Goal: Task Accomplishment & Management: Manage account settings

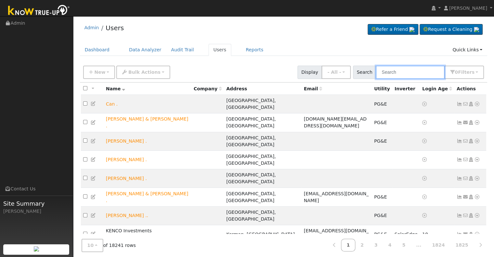
click at [422, 70] on input "text" at bounding box center [410, 72] width 69 height 13
paste input "[PERSON_NAME] and [PERSON_NAME]"
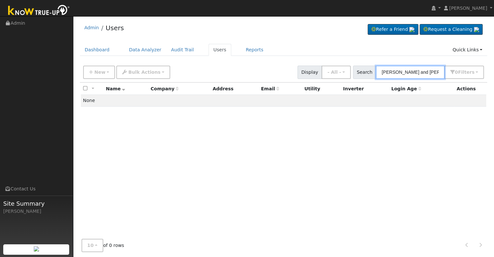
click at [426, 72] on input "[PERSON_NAME] and [PERSON_NAME]" at bounding box center [410, 72] width 69 height 13
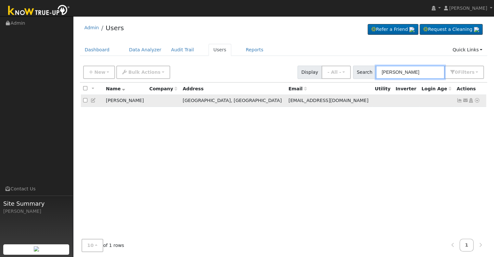
type input "[PERSON_NAME]"
click at [460, 100] on icon at bounding box center [460, 100] width 6 height 5
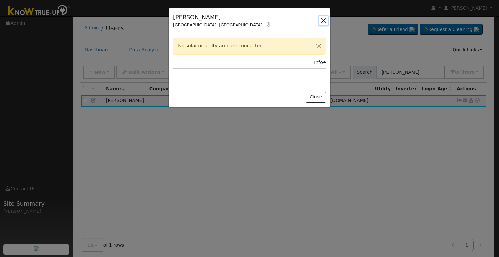
click at [324, 19] on button "button" at bounding box center [323, 20] width 9 height 9
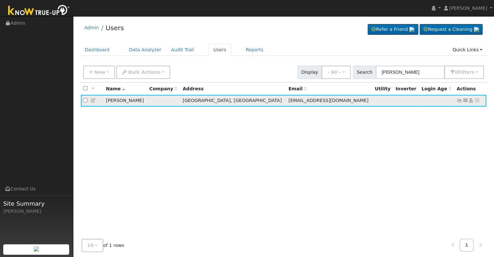
click at [94, 99] on icon at bounding box center [94, 100] width 6 height 5
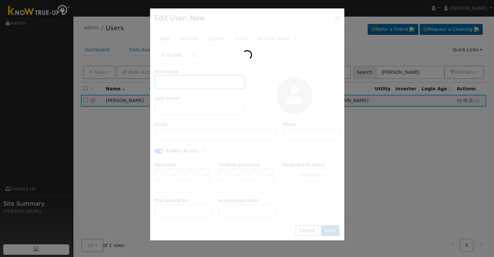
type input "[PERSON_NAME]"
type input "[EMAIL_ADDRESS][DOMAIN_NAME]"
type input "[PHONE_NUMBER]"
checkbox input "true"
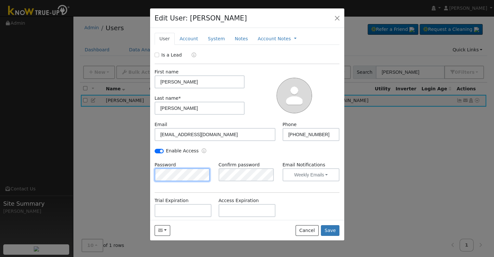
click at [148, 179] on div "Edit User: [PERSON_NAME] Default Account Default Account [STREET_ADDRESS] Prima…" at bounding box center [247, 128] width 494 height 257
click at [179, 191] on div "Is a Lead First name [PERSON_NAME] Last name * [PERSON_NAME] Email [EMAIL_ADDRE…" at bounding box center [247, 164] width 185 height 224
click at [198, 194] on div "Is a Lead First name [PERSON_NAME] Last name * [PERSON_NAME] Email [EMAIL_ADDRE…" at bounding box center [247, 164] width 185 height 224
click at [333, 228] on button "Save" at bounding box center [330, 230] width 19 height 11
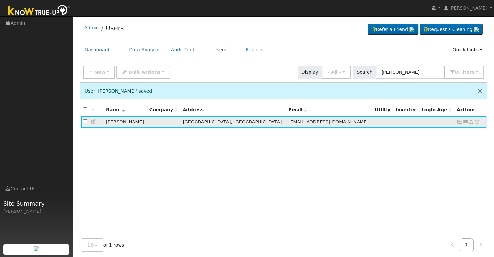
click at [459, 122] on icon at bounding box center [460, 122] width 6 height 5
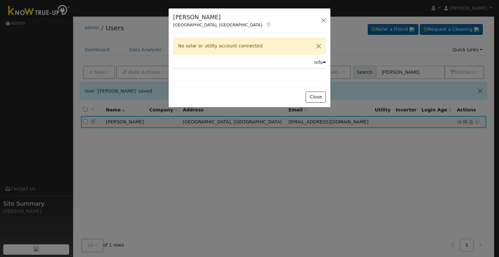
click at [429, 69] on div "[PERSON_NAME][GEOGRAPHIC_DATA], [GEOGRAPHIC_DATA] Default Account Default Accou…" at bounding box center [249, 128] width 499 height 257
click at [324, 19] on button "button" at bounding box center [323, 20] width 9 height 9
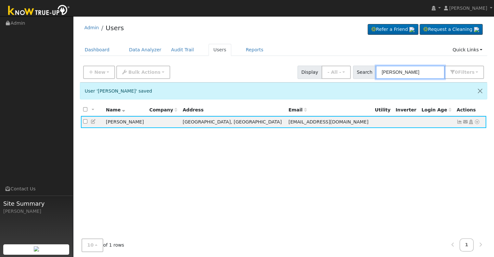
drag, startPoint x: 422, startPoint y: 70, endPoint x: 402, endPoint y: 73, distance: 19.7
click at [402, 73] on input "[PERSON_NAME]" at bounding box center [410, 72] width 69 height 13
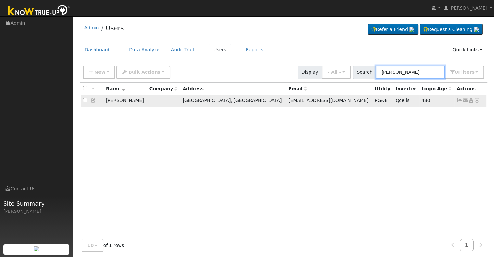
type input "[PERSON_NAME]"
click at [460, 101] on icon at bounding box center [460, 100] width 6 height 5
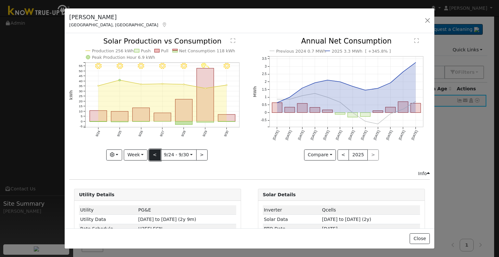
click at [155, 154] on button "<" at bounding box center [154, 154] width 11 height 11
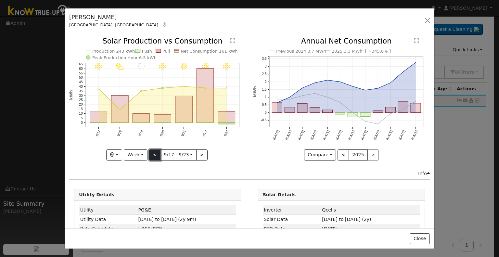
click at [155, 154] on button "<" at bounding box center [154, 154] width 11 height 11
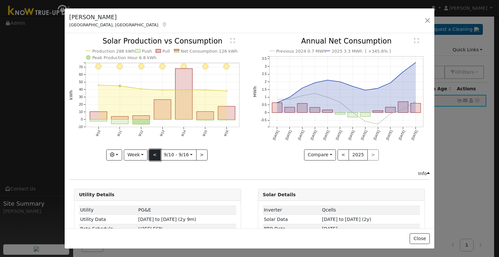
click at [155, 154] on button "<" at bounding box center [154, 154] width 11 height 11
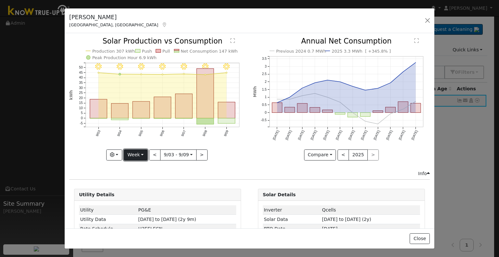
click at [134, 154] on button "Week" at bounding box center [136, 154] width 24 height 11
click at [143, 187] on link "Month" at bounding box center [146, 186] width 45 height 9
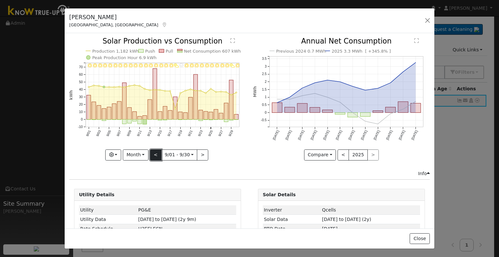
click at [156, 152] on button "<" at bounding box center [155, 154] width 11 height 11
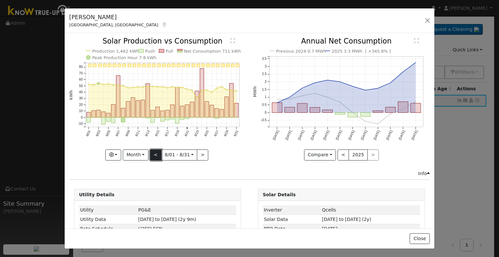
click at [157, 152] on button "<" at bounding box center [155, 154] width 11 height 11
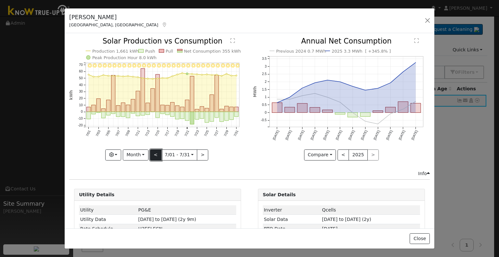
click at [157, 152] on button "<" at bounding box center [155, 154] width 11 height 11
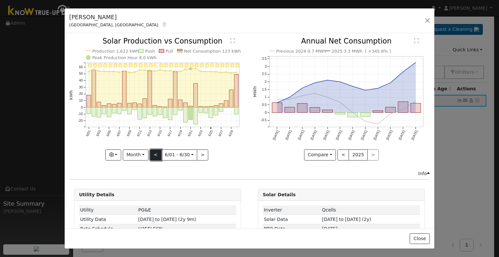
click at [159, 152] on button "<" at bounding box center [155, 154] width 11 height 11
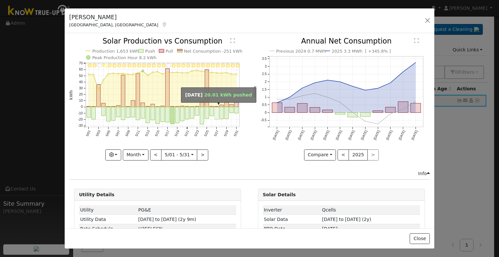
click at [215, 111] on rect "onclick=""" at bounding box center [217, 113] width 4 height 12
type input "[DATE]"
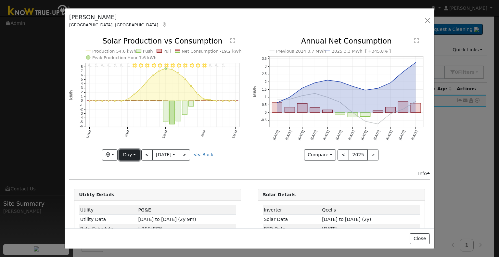
click at [135, 152] on button "Day" at bounding box center [129, 154] width 20 height 11
click at [132, 175] on link "Week" at bounding box center [142, 176] width 45 height 9
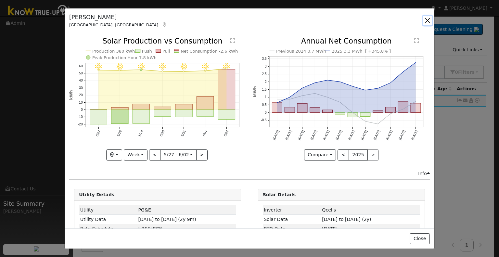
click at [426, 20] on button "button" at bounding box center [427, 20] width 9 height 9
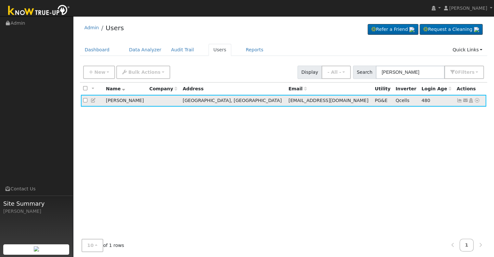
click at [459, 100] on icon at bounding box center [460, 100] width 6 height 5
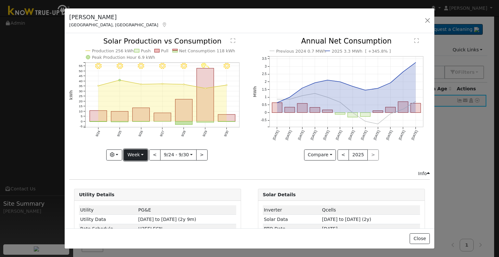
click at [140, 152] on button "Week" at bounding box center [136, 154] width 24 height 11
click at [138, 185] on link "Month" at bounding box center [146, 186] width 45 height 9
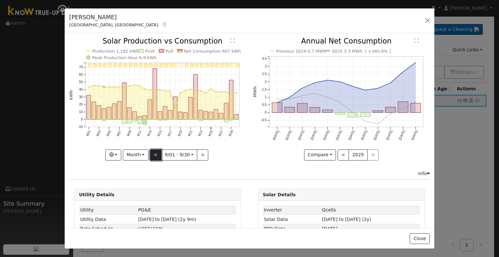
click at [156, 153] on button "<" at bounding box center [155, 154] width 11 height 11
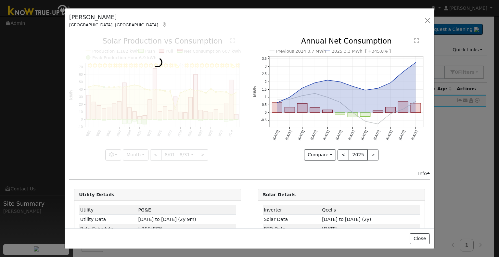
click at [156, 153] on div at bounding box center [157, 99] width 177 height 122
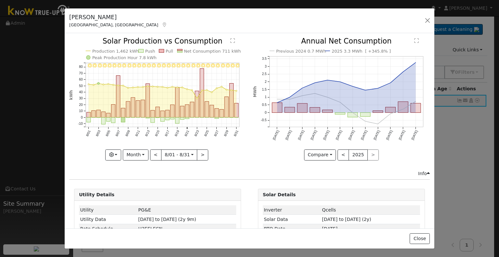
click at [156, 153] on div at bounding box center [157, 99] width 177 height 122
click at [156, 153] on button "<" at bounding box center [155, 154] width 11 height 11
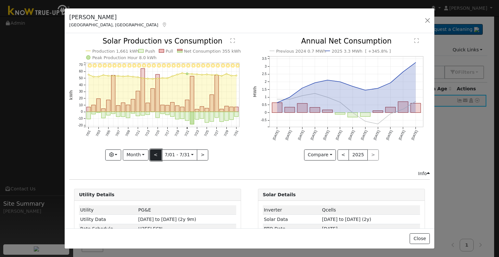
click at [153, 150] on button "<" at bounding box center [155, 154] width 11 height 11
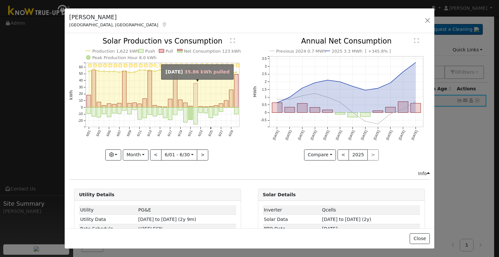
click at [195, 106] on rect "onclick=""" at bounding box center [196, 95] width 4 height 24
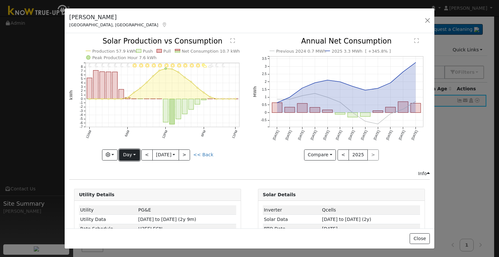
click at [128, 152] on button "Day" at bounding box center [129, 154] width 20 height 11
click at [130, 176] on link "Week" at bounding box center [142, 176] width 45 height 9
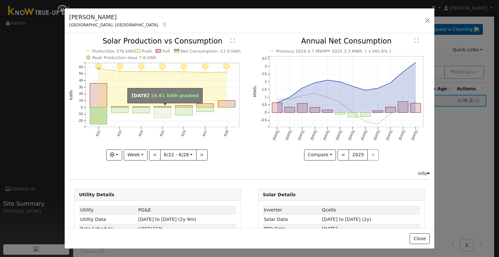
click at [157, 113] on rect "onclick=""" at bounding box center [162, 113] width 17 height 10
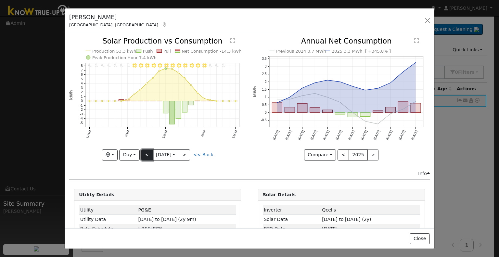
click at [142, 153] on button "<" at bounding box center [146, 154] width 11 height 11
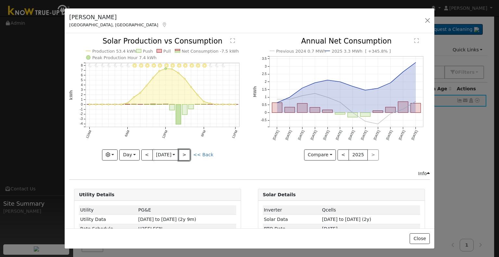
click at [183, 150] on button ">" at bounding box center [184, 154] width 11 height 11
click at [183, 151] on button ">" at bounding box center [184, 154] width 11 height 11
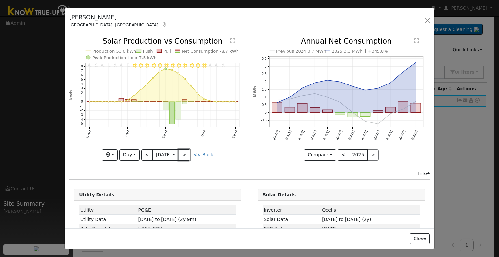
click at [183, 151] on button ">" at bounding box center [184, 154] width 11 height 11
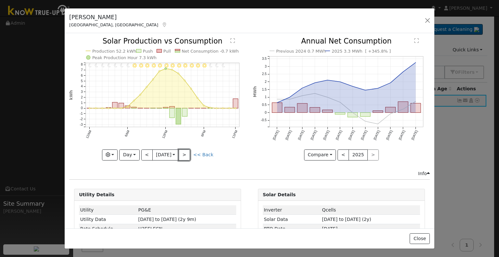
click at [184, 151] on button ">" at bounding box center [184, 154] width 11 height 11
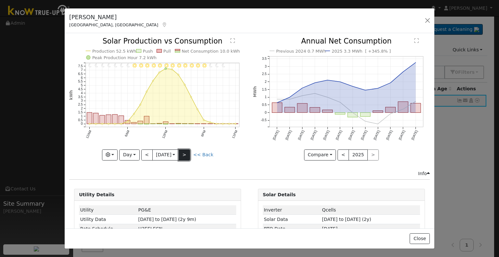
click at [182, 152] on button ">" at bounding box center [184, 154] width 11 height 11
type input "[DATE]"
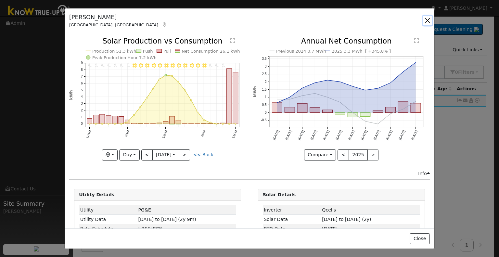
click at [425, 18] on button "button" at bounding box center [427, 20] width 9 height 9
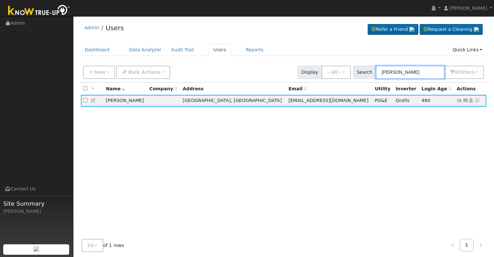
drag, startPoint x: 425, startPoint y: 72, endPoint x: 402, endPoint y: 70, distance: 22.1
click at [402, 70] on input "[PERSON_NAME]" at bounding box center [410, 72] width 69 height 13
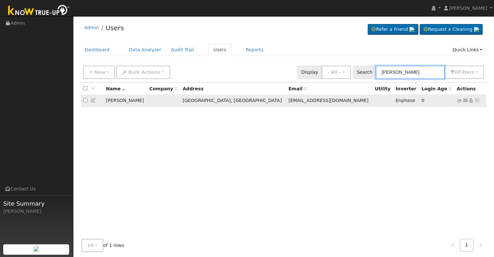
type input "[PERSON_NAME]"
click at [458, 101] on icon at bounding box center [460, 100] width 6 height 5
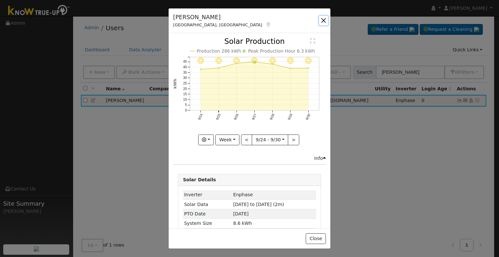
click at [325, 20] on button "button" at bounding box center [323, 20] width 9 height 9
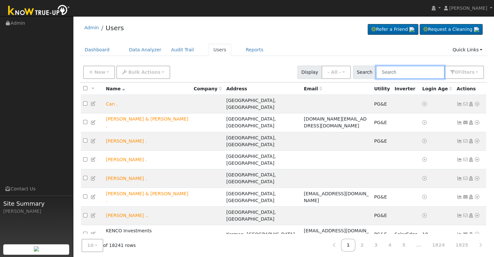
click at [395, 71] on input "text" at bounding box center [410, 72] width 69 height 13
paste input "https://zoom.us/j/2469684687?pwd=NU1pTHExUnkvVGRmMzJ5cHp6Y3NoZz09"
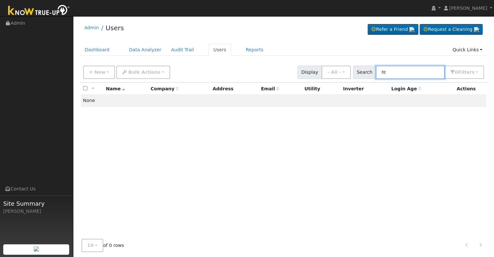
type input "h"
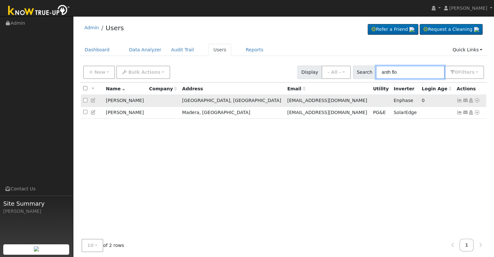
type input "anth flo"
click at [460, 100] on icon at bounding box center [460, 100] width 6 height 5
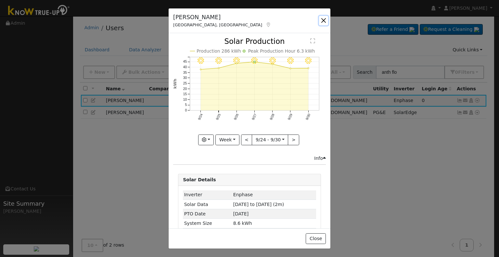
click at [322, 20] on button "button" at bounding box center [323, 20] width 9 height 9
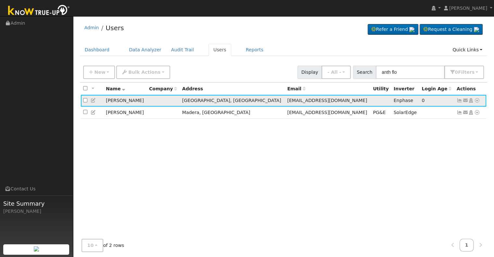
drag, startPoint x: 107, startPoint y: 100, endPoint x: 136, endPoint y: 101, distance: 29.9
click at [136, 101] on td "[PERSON_NAME]" at bounding box center [125, 101] width 43 height 12
copy td "[PERSON_NAME]"
drag, startPoint x: 404, startPoint y: 70, endPoint x: 363, endPoint y: 76, distance: 42.0
click at [363, 76] on div "Search anth flo 0 Filter s Role Show - All - Show Leads Admin Billing Admin Acc…" at bounding box center [418, 72] width 131 height 13
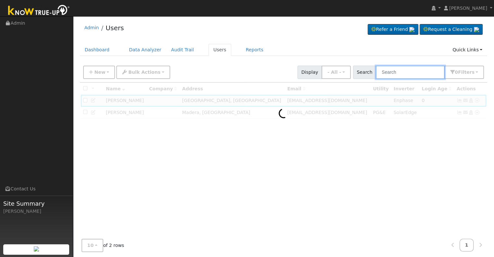
paste input "[PERSON_NAME]"
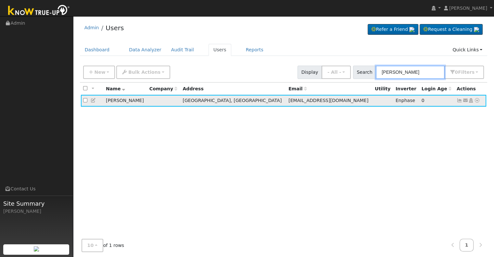
type input "[PERSON_NAME]"
click at [459, 101] on icon at bounding box center [460, 100] width 6 height 5
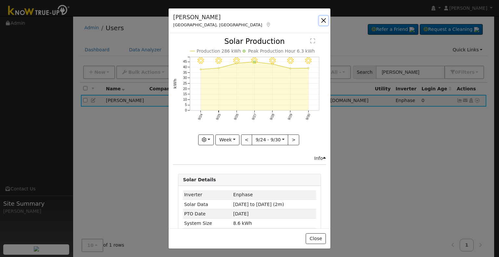
click at [322, 19] on button "button" at bounding box center [323, 20] width 9 height 9
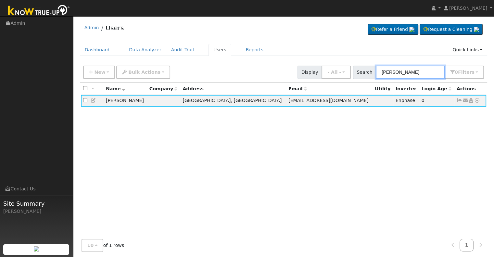
drag, startPoint x: 421, startPoint y: 72, endPoint x: 369, endPoint y: 75, distance: 51.7
click at [369, 75] on div "Search Anthony Flores 0 Filter s Role Show - All - Show Leads Admin Billing Adm…" at bounding box center [418, 72] width 131 height 13
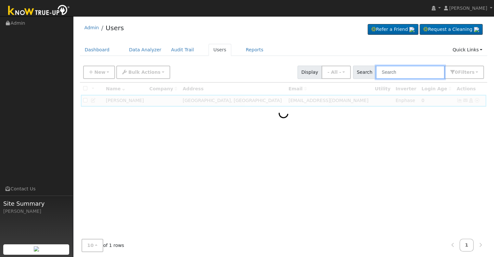
paste input "[PERSON_NAME]"
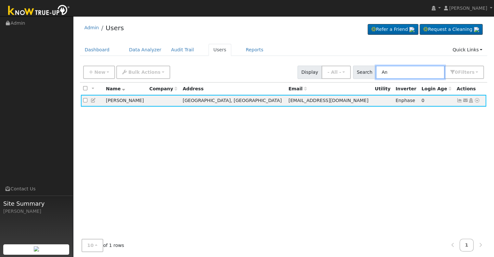
type input "A"
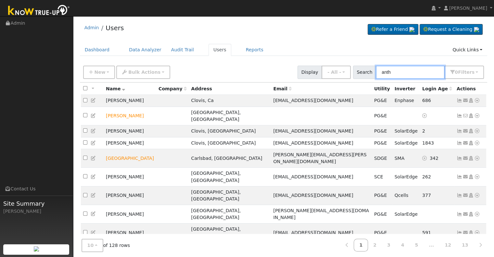
click at [411, 70] on input "anth" at bounding box center [410, 72] width 69 height 13
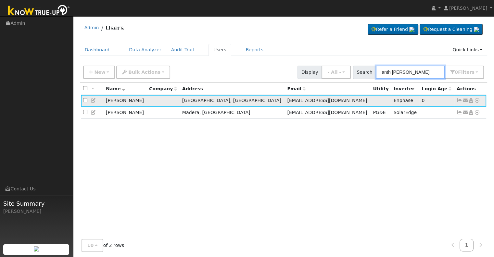
type input "anth flor"
click at [461, 100] on icon at bounding box center [460, 100] width 6 height 5
